Goal: Navigation & Orientation: Go to known website

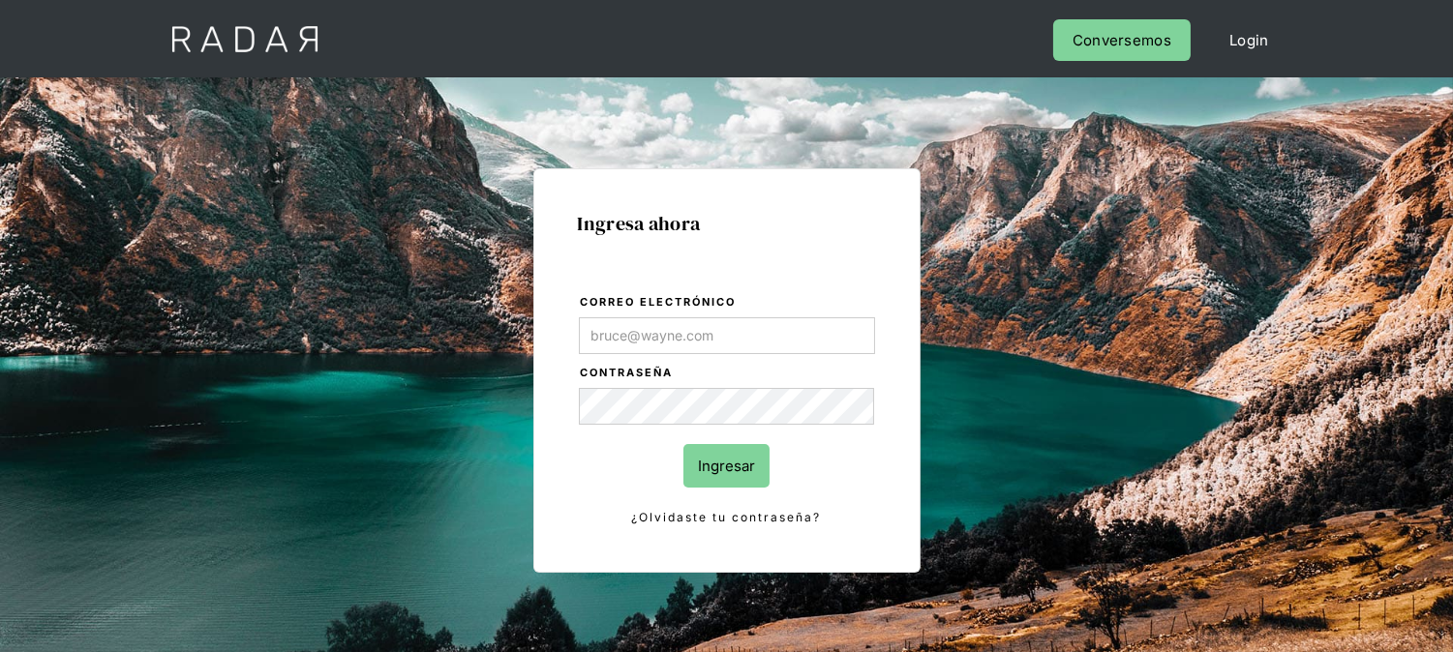
type input "[EMAIL_ADDRESS][DOMAIN_NAME]"
click at [729, 458] on input "Ingresar" at bounding box center [726, 466] width 86 height 44
